Goal: Find contact information: Find contact information

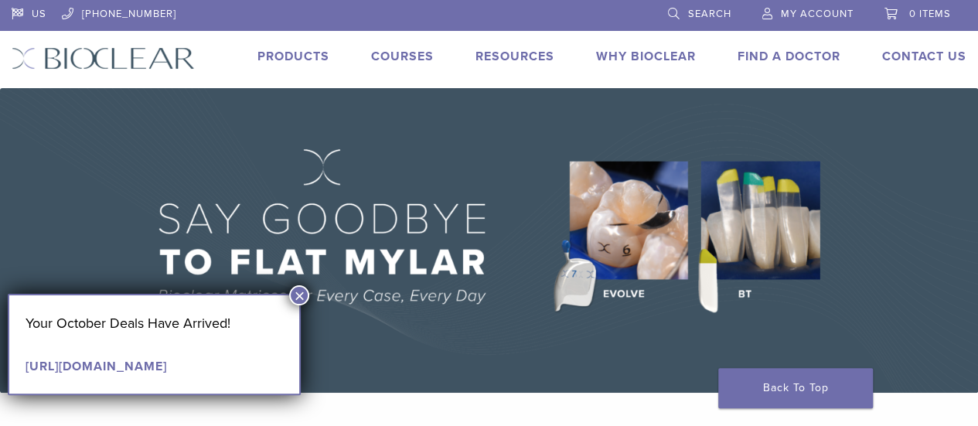
click at [298, 291] on button "×" at bounding box center [299, 295] width 20 height 20
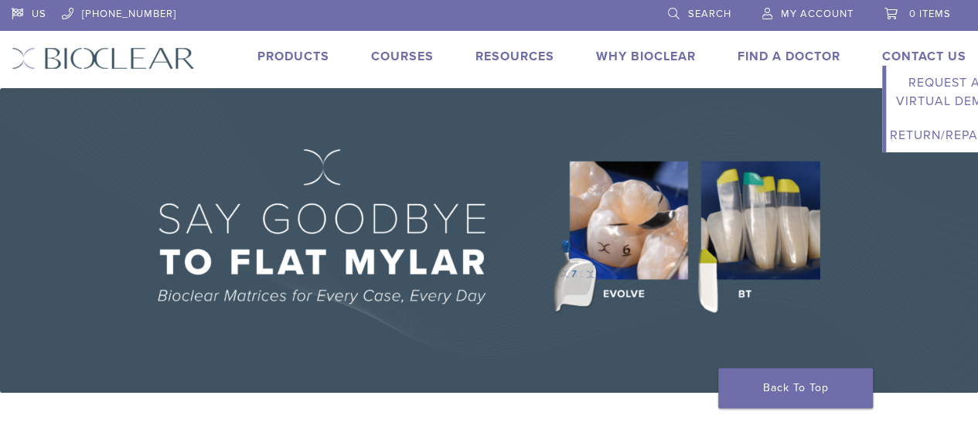
click at [936, 53] on link "Contact Us" at bounding box center [924, 56] width 84 height 15
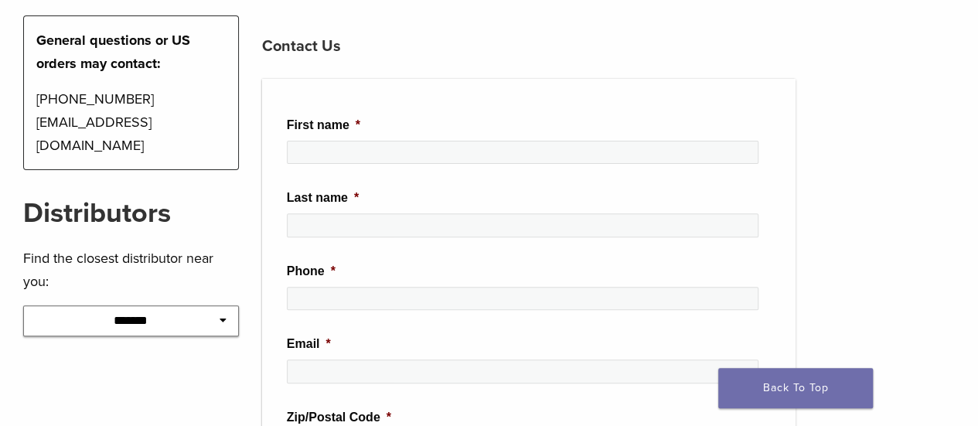
scroll to position [257, 0]
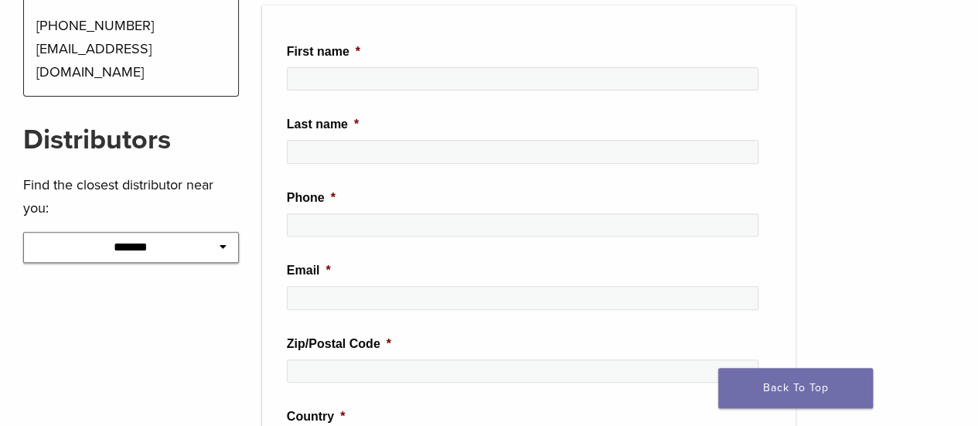
click at [189, 232] on select "**********" at bounding box center [131, 247] width 216 height 31
